Goal: Transaction & Acquisition: Purchase product/service

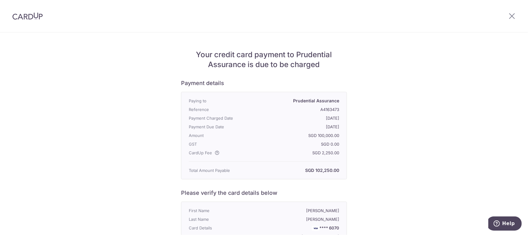
scroll to position [116, 0]
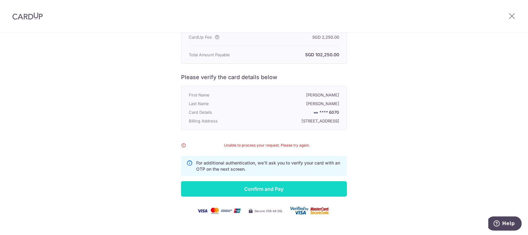
click at [261, 196] on input "Confirm and Pay" at bounding box center [264, 188] width 166 height 15
click at [287, 190] on input "Confirm and Pay" at bounding box center [264, 188] width 166 height 15
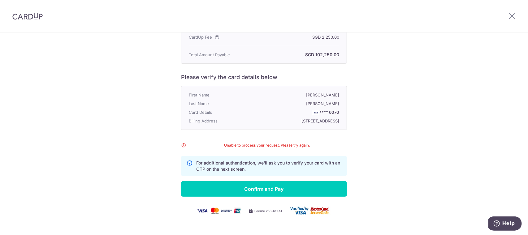
click at [435, 72] on div "Your credit card payment to Prudential Assurance is due to be charged Payment d…" at bounding box center [264, 81] width 528 height 328
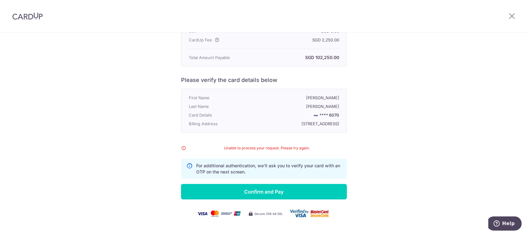
scroll to position [132, 0]
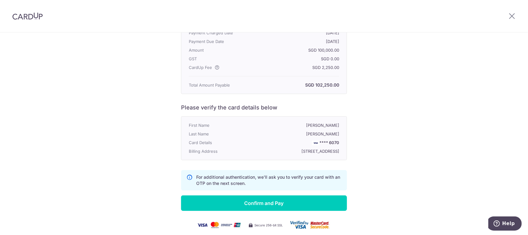
scroll to position [116, 0]
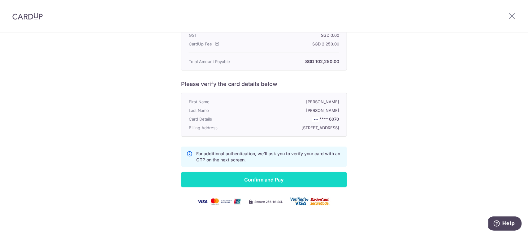
click at [258, 178] on input "Confirm and Pay" at bounding box center [264, 179] width 166 height 15
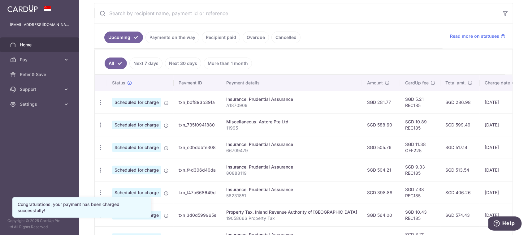
scroll to position [124, 0]
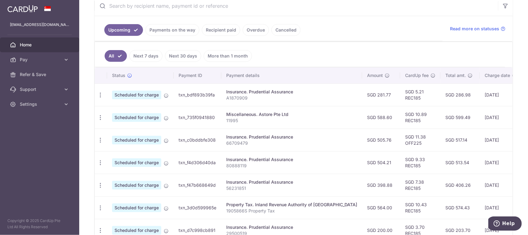
click at [173, 33] on link "Payments on the way" at bounding box center [173, 30] width 54 height 12
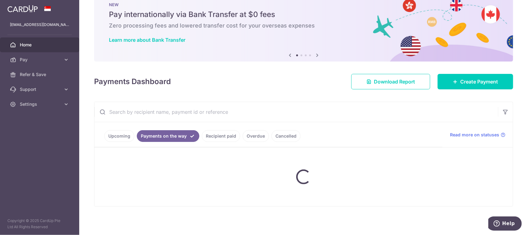
scroll to position [46, 0]
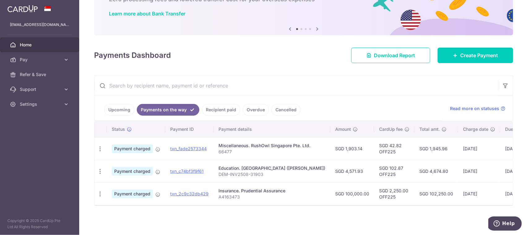
click at [123, 107] on link "Upcoming" at bounding box center [119, 110] width 30 height 12
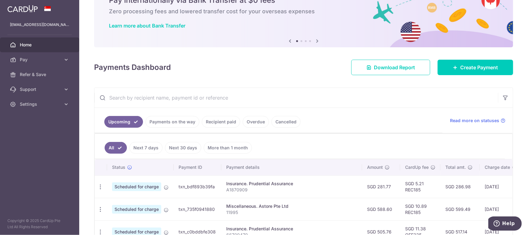
scroll to position [0, 0]
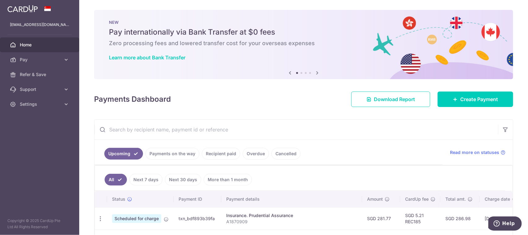
click at [308, 106] on div "Payments Dashboard Download Report Create Payment" at bounding box center [303, 98] width 419 height 18
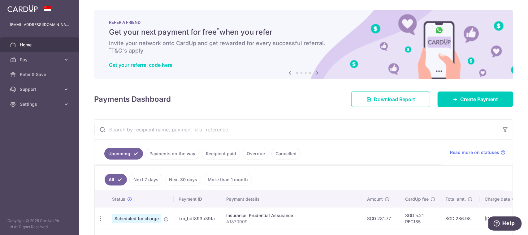
click at [180, 154] on link "Payments on the way" at bounding box center [173, 154] width 54 height 12
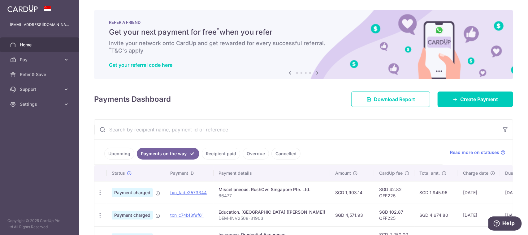
scroll to position [31, 0]
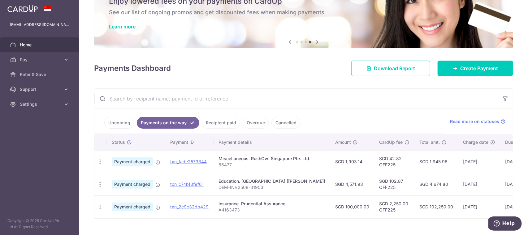
click at [311, 223] on div "× Pause Schedule Pause all future payments in this series Pause just this one p…" at bounding box center [303, 117] width 449 height 235
